Goal: Use online tool/utility: Use online tool/utility

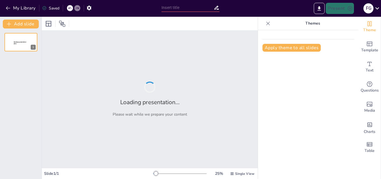
type input "Guía Vocacional: Opciones de Estudio en Tecnología y Medio Ambiente"
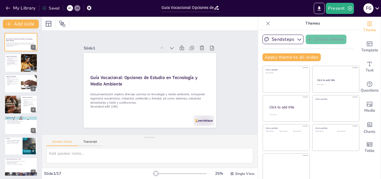
checkbox input "true"
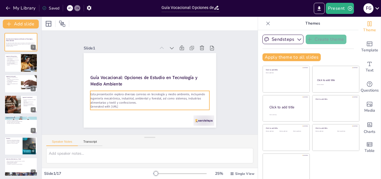
checkbox input "true"
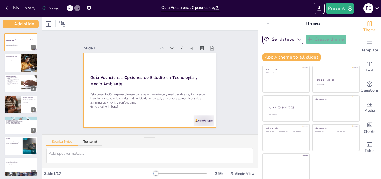
checkbox input "true"
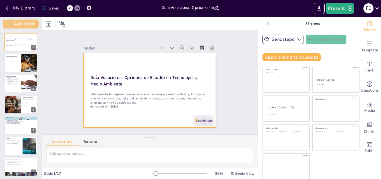
checkbox input "true"
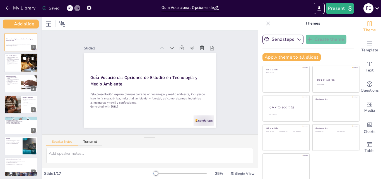
checkbox input "true"
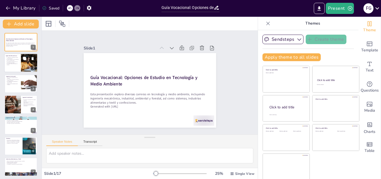
checkbox input "true"
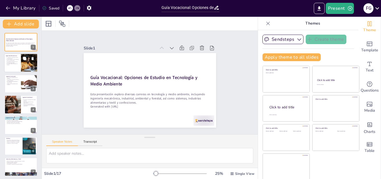
click at [29, 70] on div at bounding box center [29, 63] width 25 height 19
type textarea "La fusión de mecánica, electrónica y computación es fundamental en la ingenierí…"
checkbox input "true"
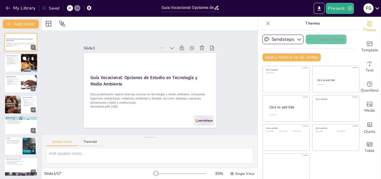
checkbox input "true"
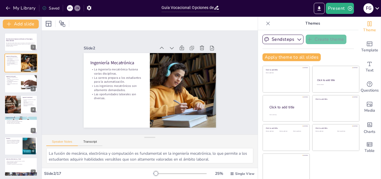
checkbox input "true"
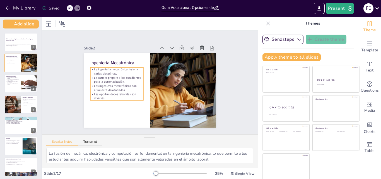
checkbox input "true"
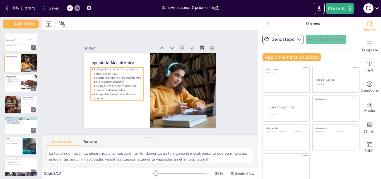
checkbox input "true"
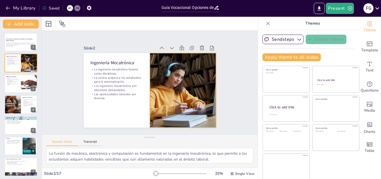
checkbox input "true"
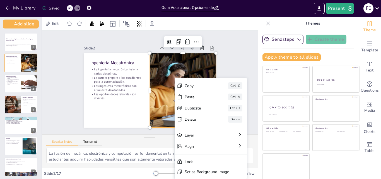
checkbox input "true"
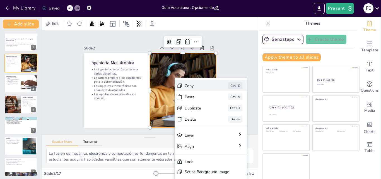
click at [217, 129] on div "Copy" at bounding box center [231, 134] width 28 height 11
checkbox input "true"
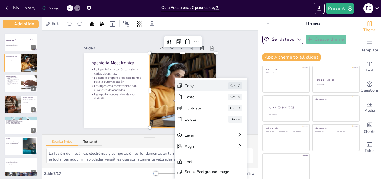
checkbox input "true"
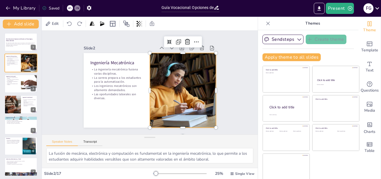
checkbox input "true"
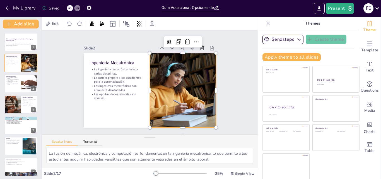
checkbox input "true"
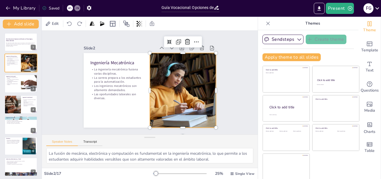
checkbox input "true"
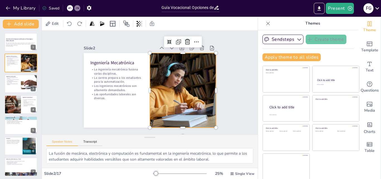
checkbox input "true"
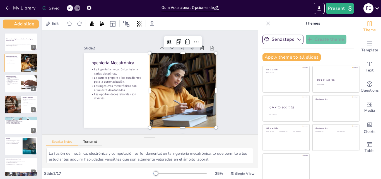
checkbox input "true"
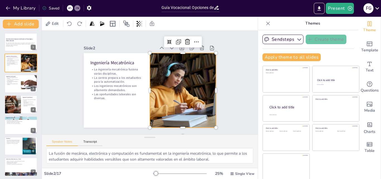
checkbox input "true"
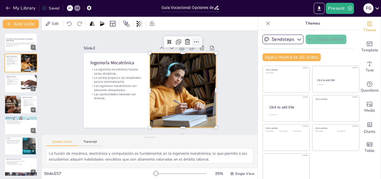
click at [204, 60] on icon at bounding box center [208, 64] width 9 height 9
checkbox input "true"
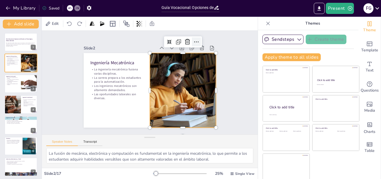
checkbox input "true"
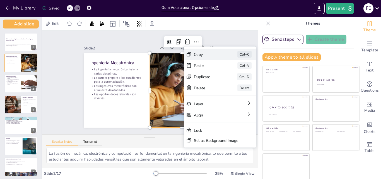
click at [235, 91] on div "Copy" at bounding box center [249, 95] width 28 height 8
checkbox input "true"
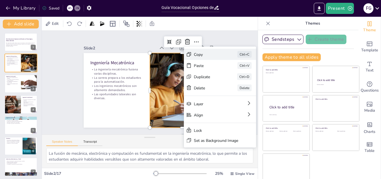
checkbox input "true"
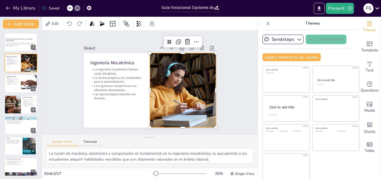
checkbox input "true"
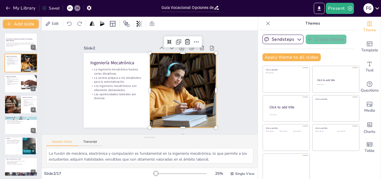
checkbox input "true"
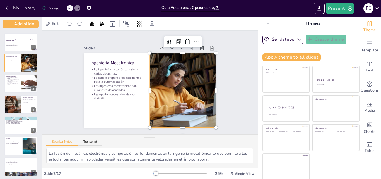
checkbox input "true"
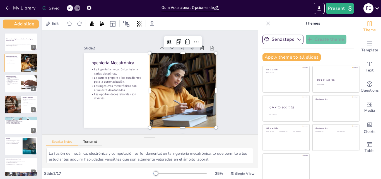
checkbox input "true"
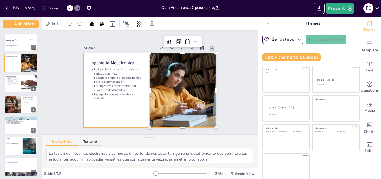
checkbox input "true"
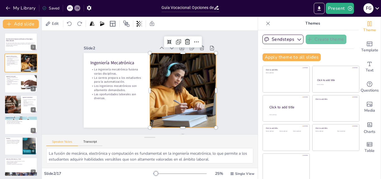
checkbox input "true"
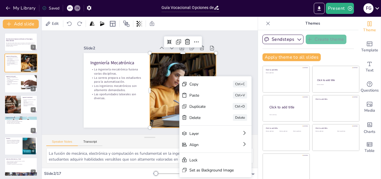
checkbox input "true"
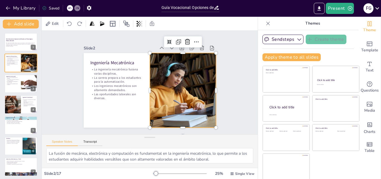
click at [176, 86] on div at bounding box center [172, 108] width 124 height 118
checkbox input "true"
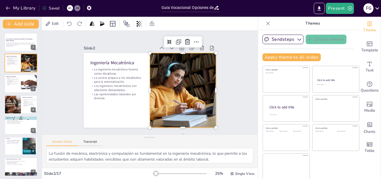
checkbox input "true"
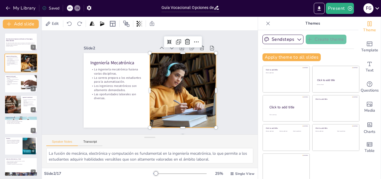
checkbox input "true"
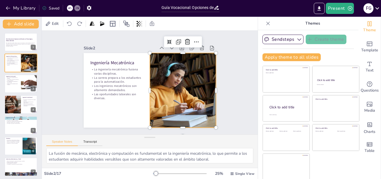
checkbox input "true"
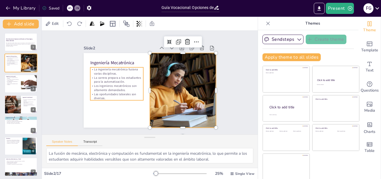
click at [106, 94] on p "Las oportunidades laborales son diversas." at bounding box center [116, 96] width 53 height 8
checkbox input "true"
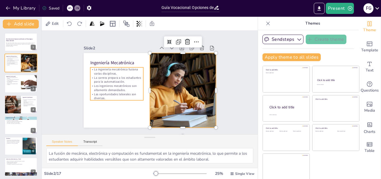
checkbox input "true"
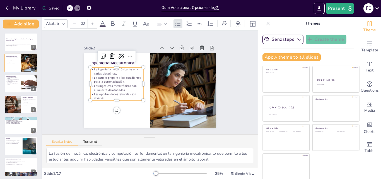
checkbox input "true"
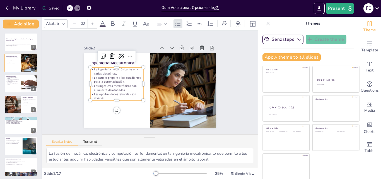
checkbox input "true"
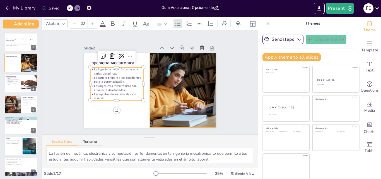
checkbox input "true"
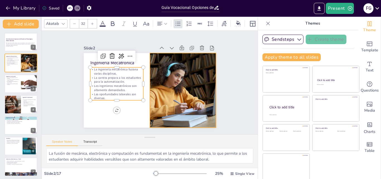
click at [161, 80] on div at bounding box center [182, 90] width 99 height 74
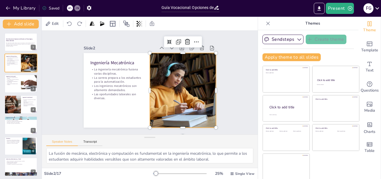
checkbox input "true"
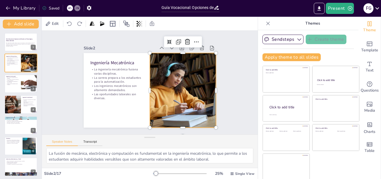
checkbox input "true"
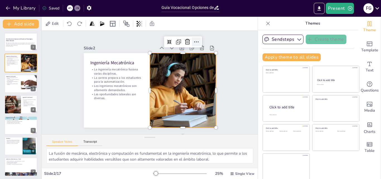
click at [194, 42] on icon at bounding box center [196, 42] width 4 height 1
checkbox input "true"
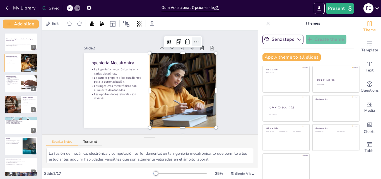
checkbox input "true"
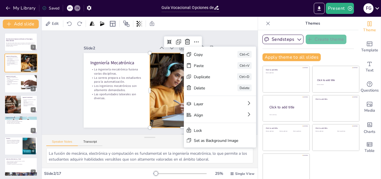
click at [225, 79] on div "Copy Ctrl+C" at bounding box center [261, 84] width 72 height 11
checkbox input "true"
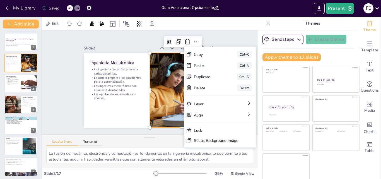
checkbox input "true"
